Goal: Information Seeking & Learning: Understand process/instructions

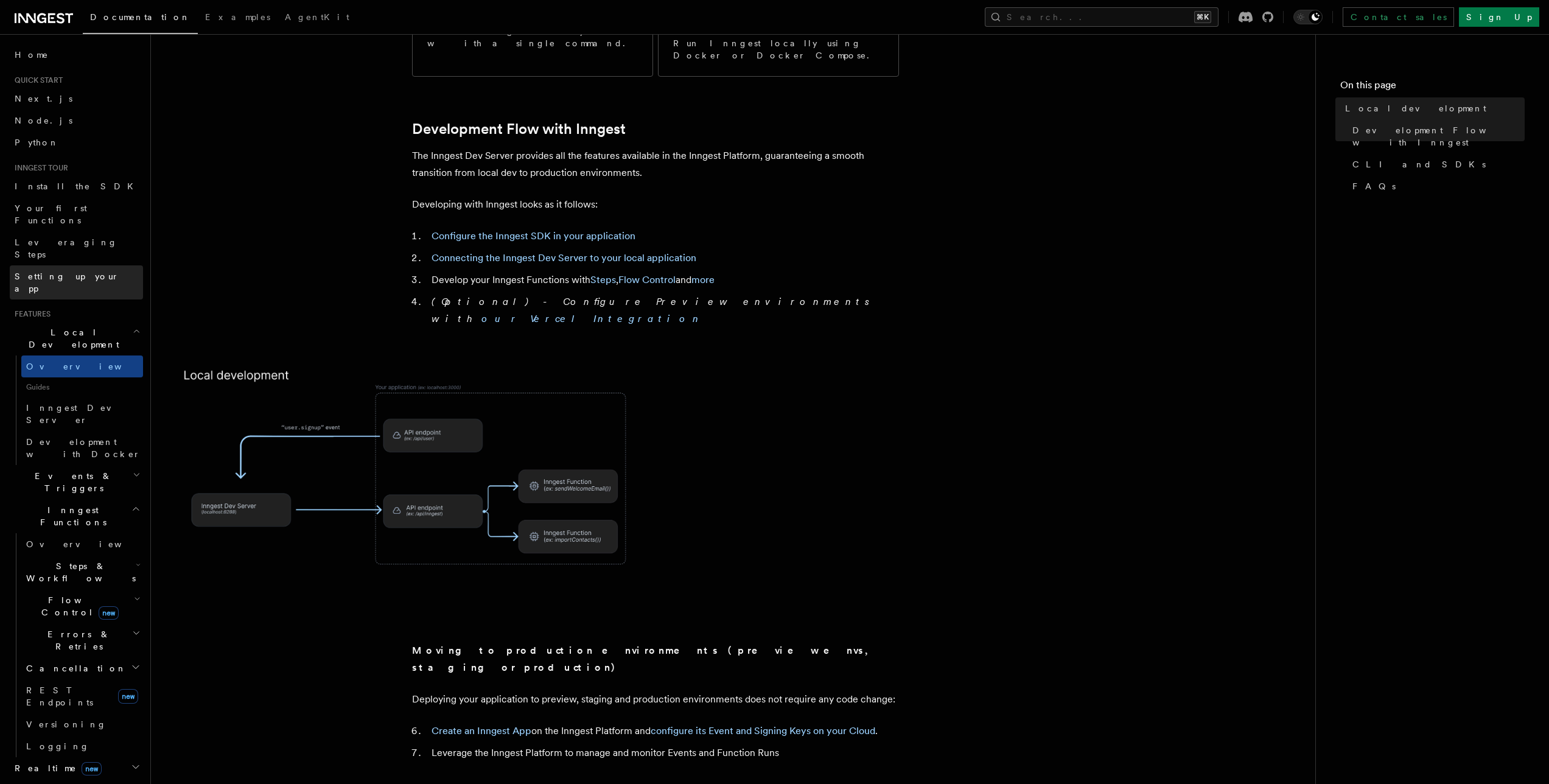
click at [67, 272] on span "Setting up your app" at bounding box center [67, 282] width 105 height 22
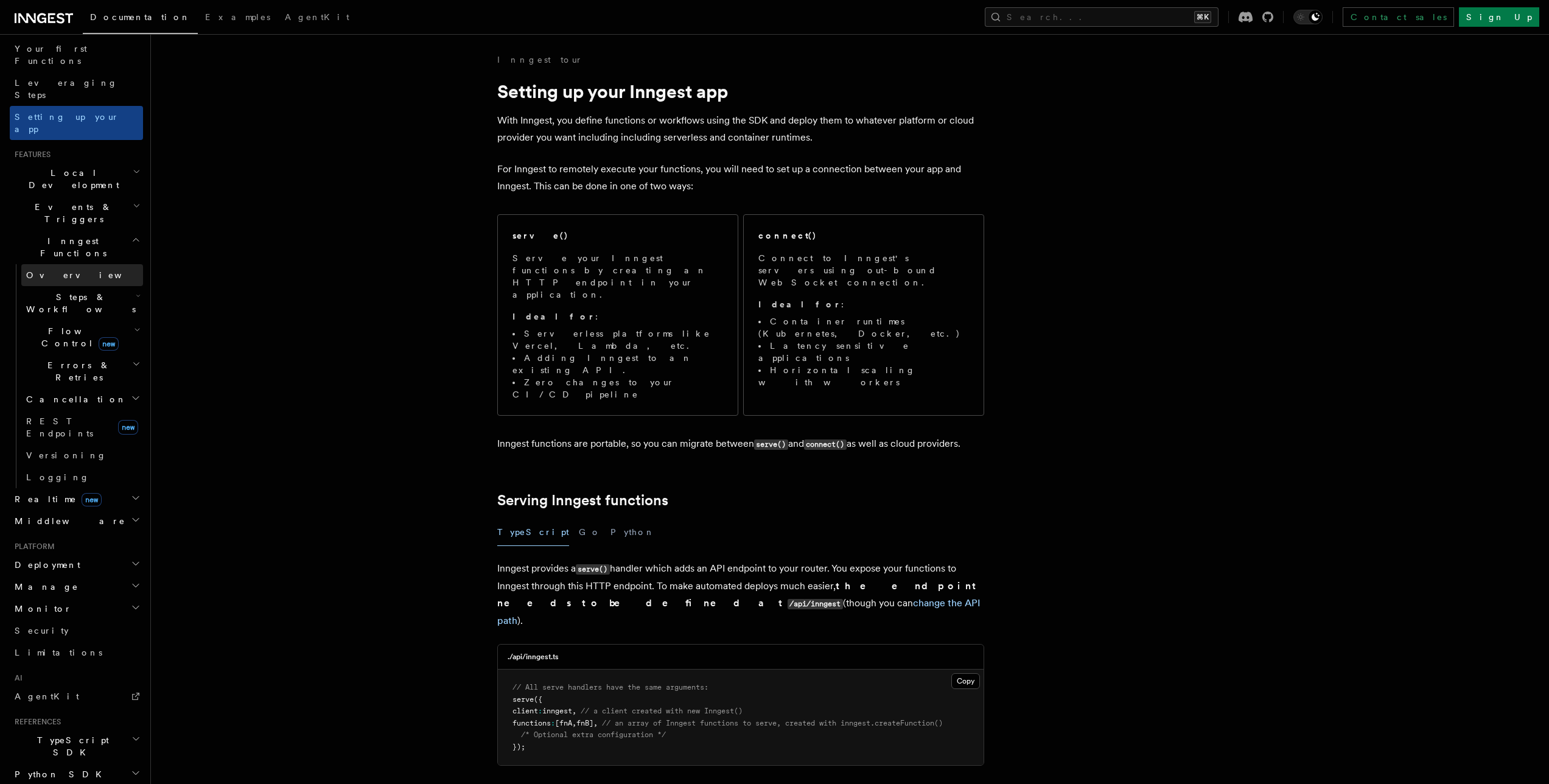
scroll to position [214, 0]
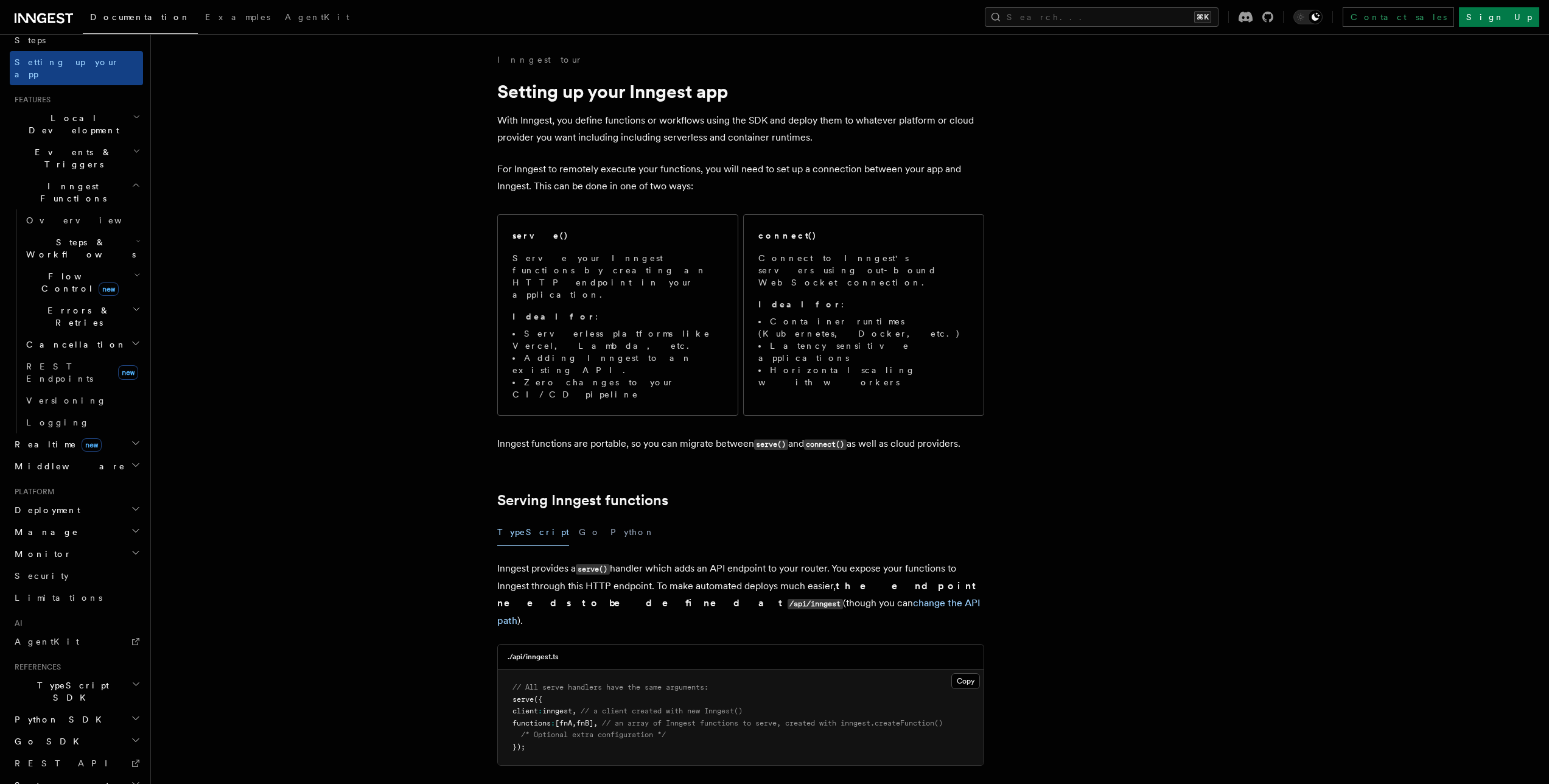
click at [42, 504] on span "Deployment" at bounding box center [45, 510] width 70 height 12
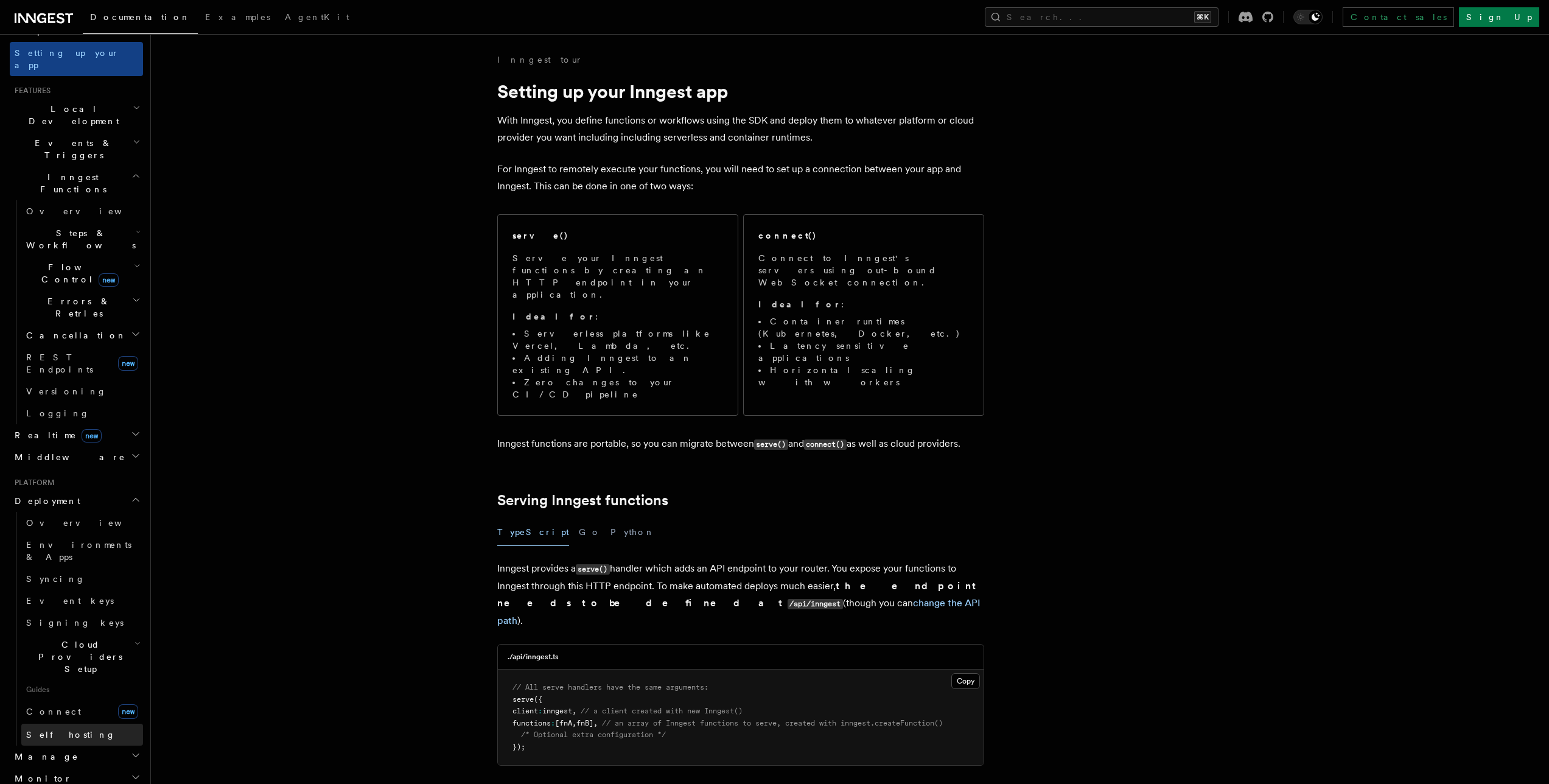
scroll to position [224, 0]
click at [49, 729] on span "Self hosting" at bounding box center [70, 734] width 89 height 10
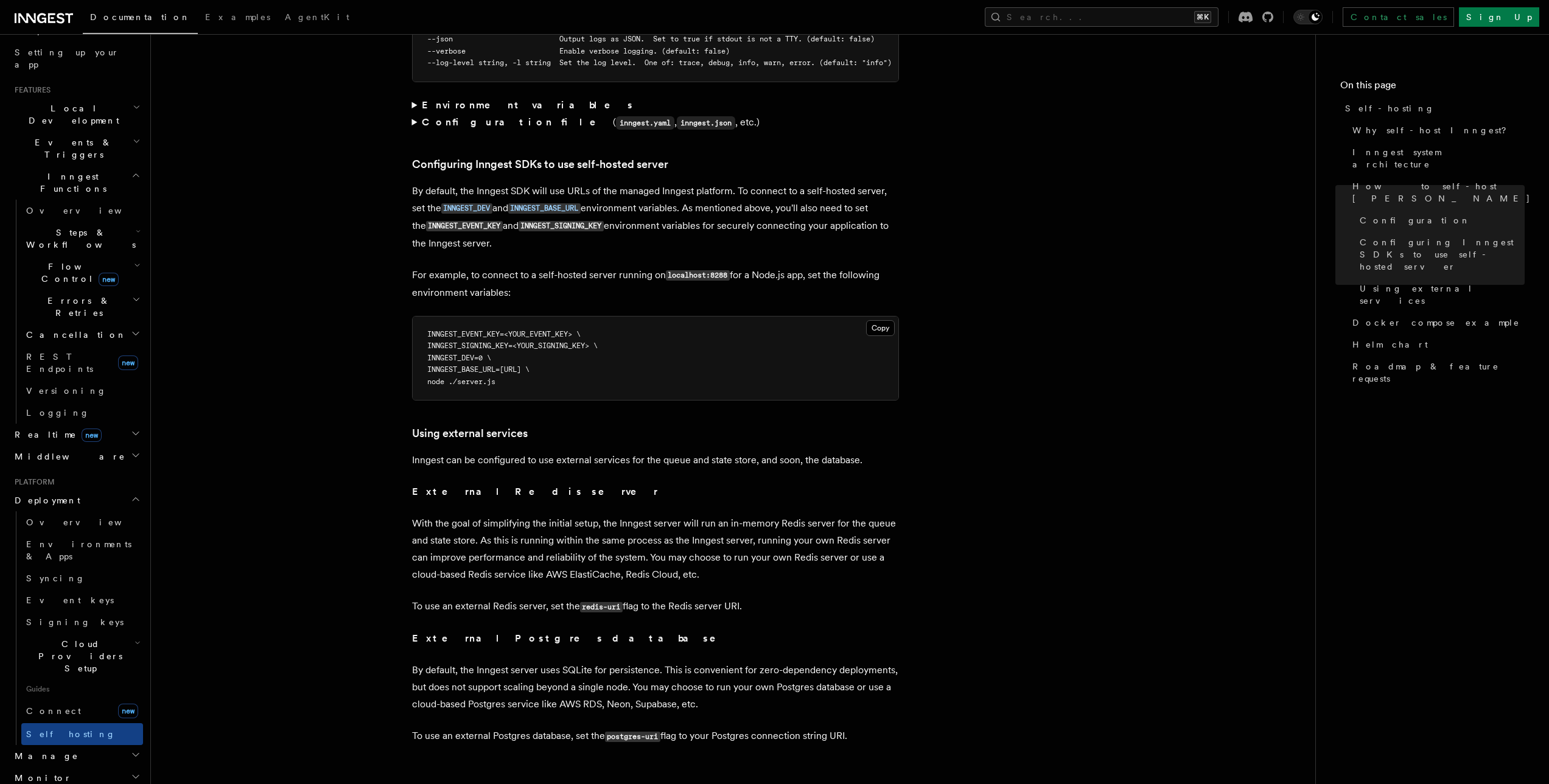
scroll to position [2542, 0]
drag, startPoint x: 434, startPoint y: 327, endPoint x: 516, endPoint y: 327, distance: 82.0
click at [516, 327] on pre "INNGEST_EVENT_KEY=<YOUR_EVENT_KEY> \ INNGEST_SIGNING_KEY=<YOUR_SIGNING_KEY> \ I…" at bounding box center [656, 355] width 486 height 84
copy span "INNGEST_DEV=0 \"
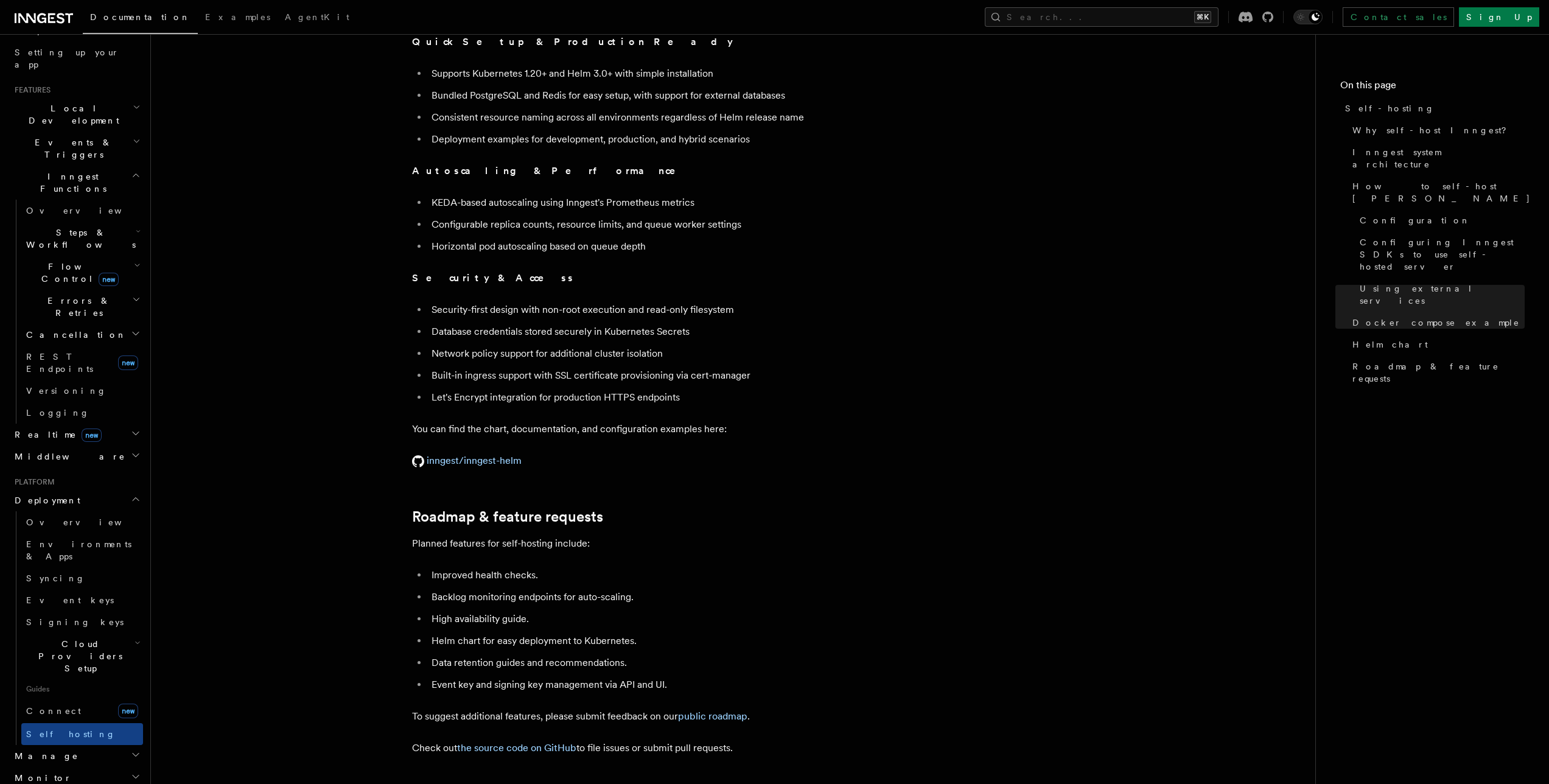
scroll to position [4448, 0]
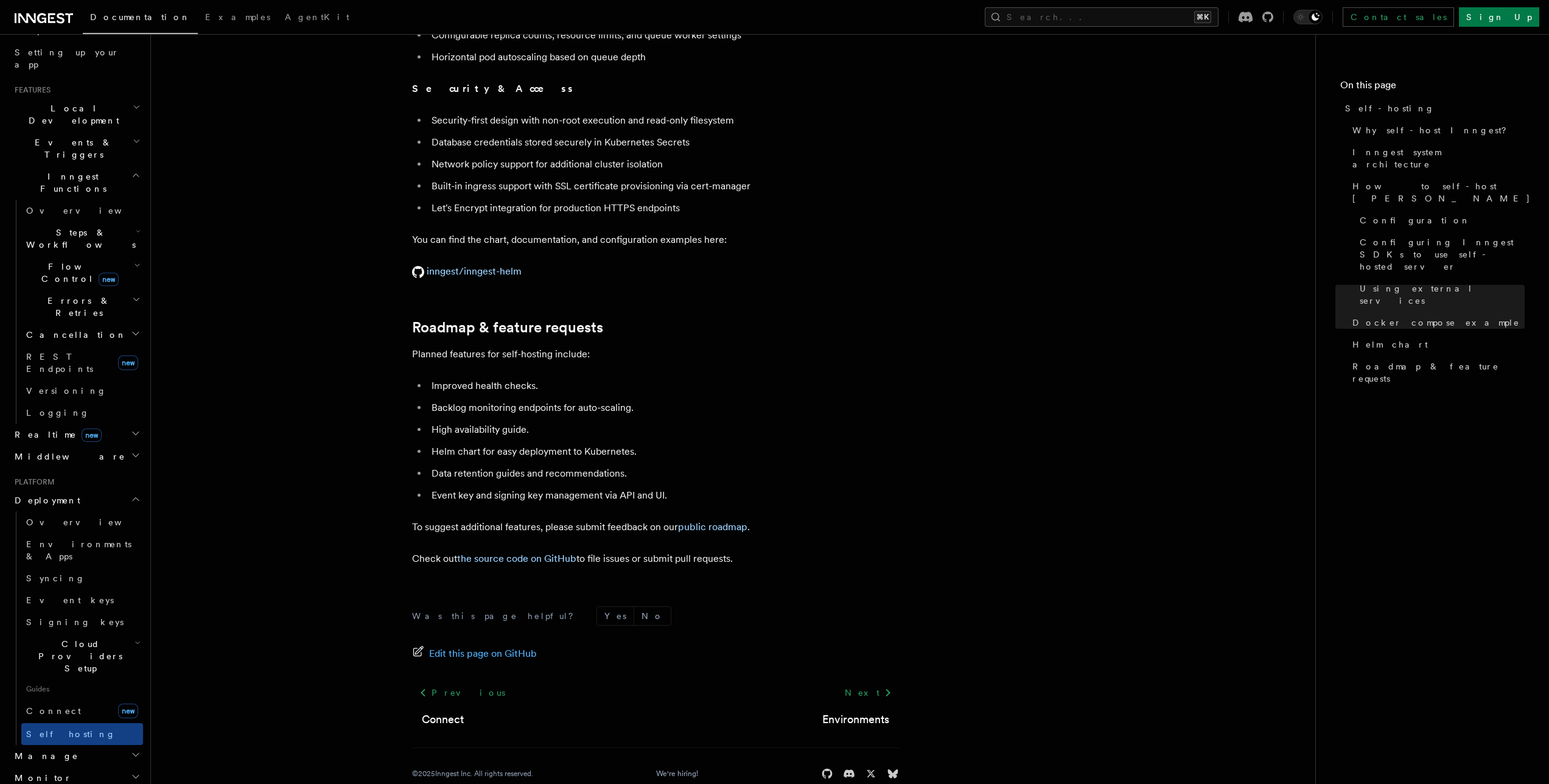
click at [486, 553] on link "the source code on GitHub" at bounding box center [517, 558] width 119 height 11
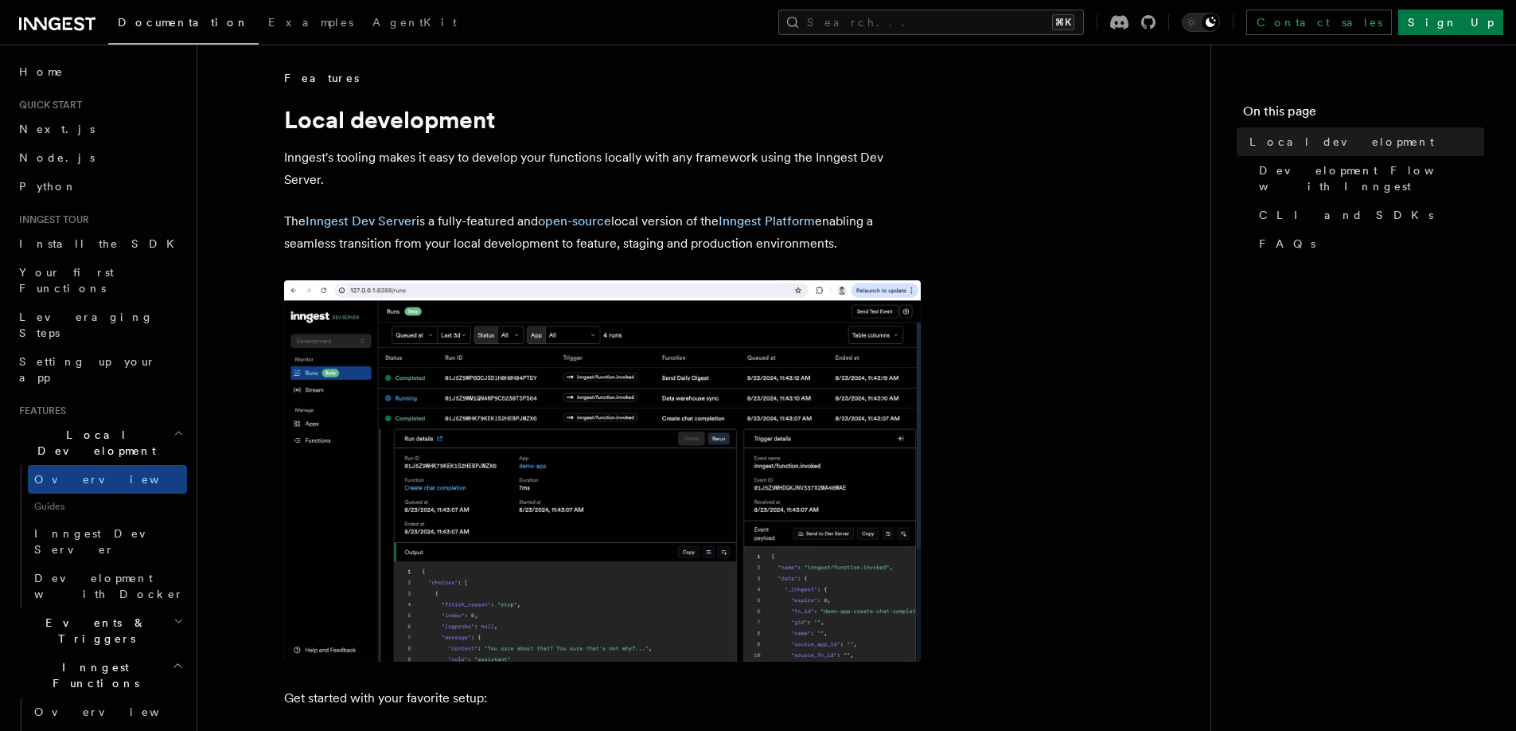
click at [389, 419] on img at bounding box center [602, 470] width 637 height 381
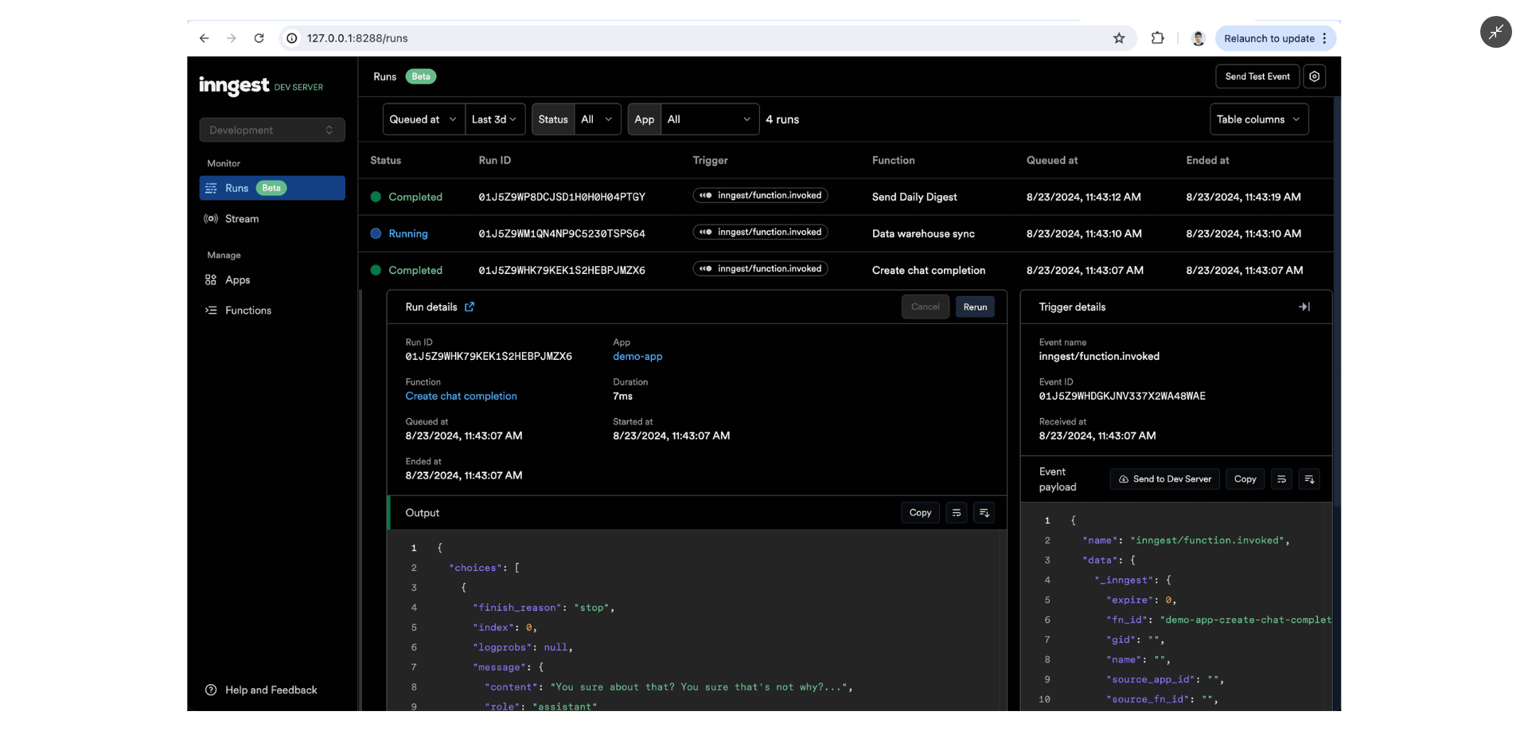
click at [389, 419] on img at bounding box center [764, 365] width 1154 height 691
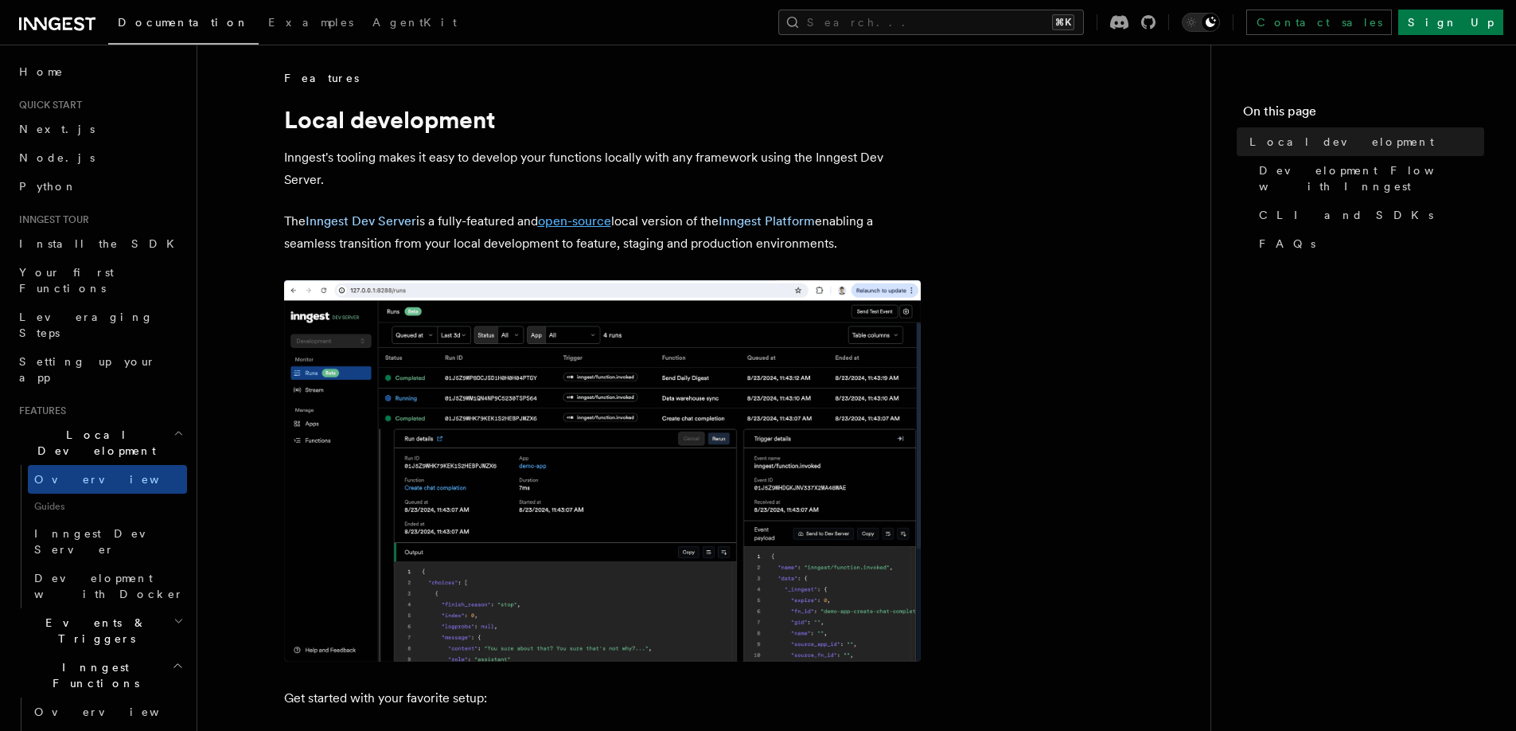
click at [595, 225] on link "open-source" at bounding box center [574, 220] width 73 height 15
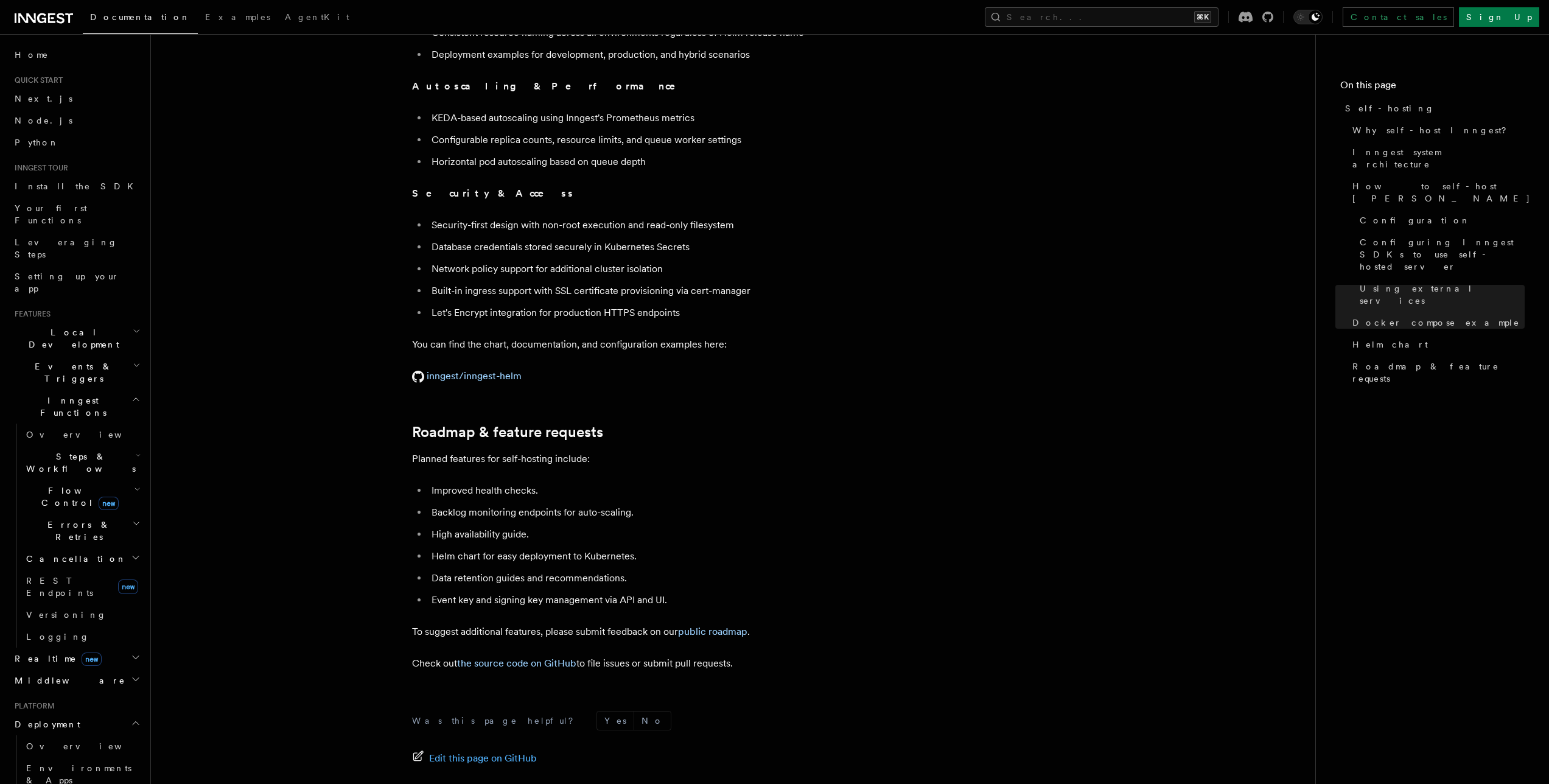
scroll to position [4448, 0]
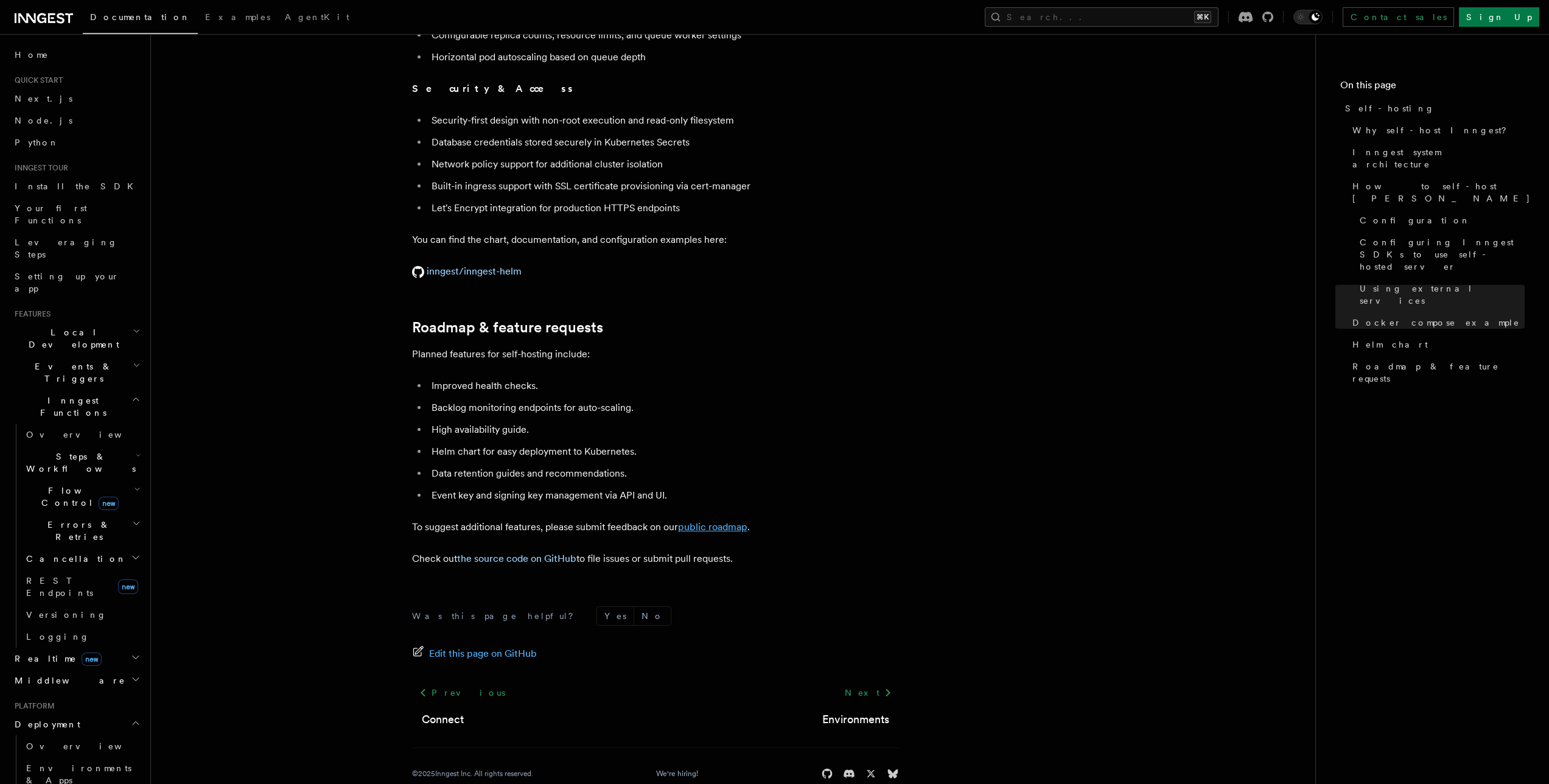
click at [695, 521] on link "public roadmap" at bounding box center [713, 526] width 70 height 11
